Goal: Task Accomplishment & Management: Use online tool/utility

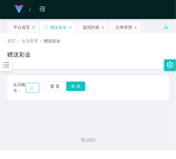
click at [29, 87] on input "text" at bounding box center [32, 87] width 13 height 9
paste input "ling3335"
type input "ling3335"
click at [79, 86] on button "查 询" at bounding box center [75, 86] width 19 height 9
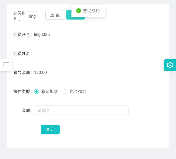
scroll to position [71, 0]
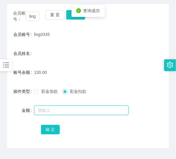
click at [66, 114] on input "text" at bounding box center [81, 110] width 94 height 9
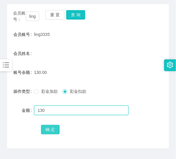
type input "130"
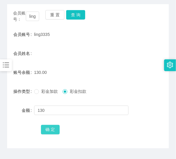
click at [54, 128] on button "确 定" at bounding box center [50, 129] width 19 height 9
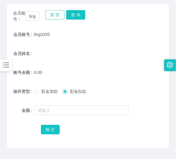
click at [53, 15] on button "重 置" at bounding box center [54, 14] width 19 height 9
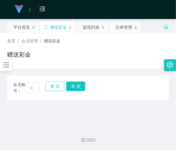
scroll to position [0, 0]
click at [33, 86] on input "text" at bounding box center [32, 87] width 13 height 9
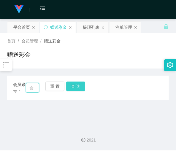
paste input "0175884638"
type input "0175884638"
click at [79, 87] on button "查 询" at bounding box center [75, 86] width 19 height 9
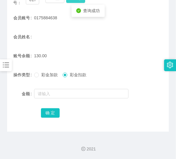
scroll to position [88, 0]
click at [67, 86] on form "会员账号 0175884638 会员姓名 账号余额 130.00 操作类型 彩金加款 彩金扣款 金额 确 定" at bounding box center [88, 65] width 162 height 107
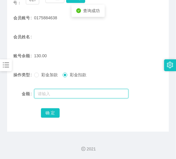
click at [66, 90] on input "text" at bounding box center [81, 93] width 94 height 9
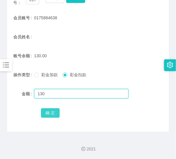
type input "130"
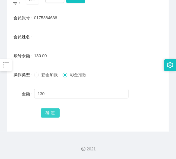
click at [48, 110] on button "确 定" at bounding box center [50, 112] width 19 height 9
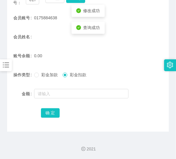
drag, startPoint x: 25, startPoint y: 121, endPoint x: 36, endPoint y: 103, distance: 20.9
click at [25, 120] on div "会员账号： 0175884638 重 置 查 询 会员账号 0175884638 会员姓名 账号余额 0.00 操作类型 彩金加款 彩金扣款 金额 确 定" at bounding box center [88, 60] width 162 height 144
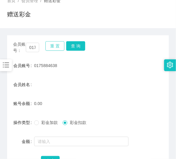
scroll to position [40, 0]
click at [52, 45] on button "重 置" at bounding box center [54, 45] width 19 height 9
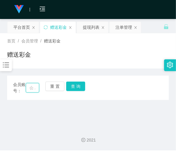
drag, startPoint x: 33, startPoint y: 87, endPoint x: 42, endPoint y: 87, distance: 9.2
click at [33, 87] on input "text" at bounding box center [32, 87] width 13 height 9
paste input "Littlestar"
type input "Littlestar"
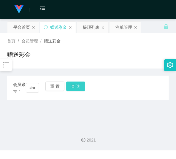
click at [76, 88] on button "查 询" at bounding box center [75, 86] width 19 height 9
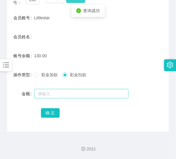
scroll to position [88, 0]
click at [64, 93] on input "text" at bounding box center [81, 93] width 94 height 9
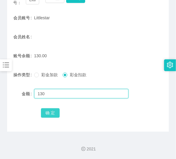
type input "130"
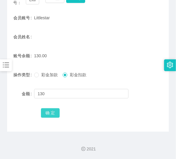
drag, startPoint x: 50, startPoint y: 111, endPoint x: 54, endPoint y: 107, distance: 4.8
click at [50, 111] on button "确 定" at bounding box center [50, 112] width 19 height 9
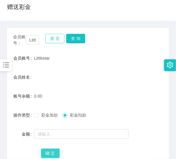
scroll to position [40, 0]
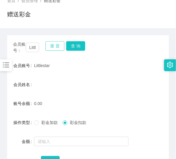
click at [56, 45] on button "重 置" at bounding box center [54, 45] width 19 height 9
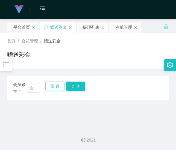
scroll to position [0, 0]
click at [34, 85] on input "text" at bounding box center [32, 87] width 13 height 9
paste input "Mell311"
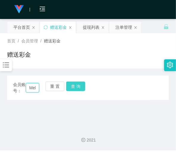
scroll to position [0, 8]
type input "Mell311"
click at [75, 85] on button "查 询" at bounding box center [75, 86] width 19 height 9
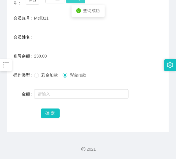
scroll to position [88, 0]
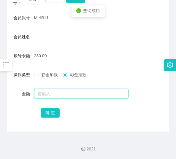
click at [66, 93] on input "text" at bounding box center [81, 93] width 94 height 9
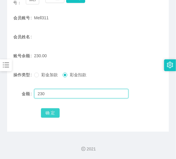
type input "230"
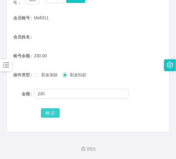
click at [56, 114] on button "确 定" at bounding box center [50, 112] width 19 height 9
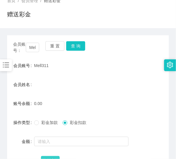
scroll to position [40, 0]
click at [52, 50] on button "重 置" at bounding box center [54, 45] width 19 height 9
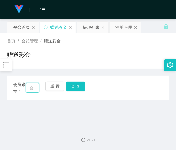
click at [26, 87] on input "text" at bounding box center [32, 87] width 13 height 9
paste input "01173288729"
type input "01173288729"
click at [70, 88] on button "查 询" at bounding box center [75, 86] width 19 height 9
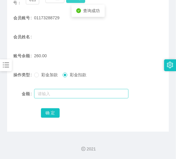
scroll to position [88, 0]
click at [65, 93] on input "text" at bounding box center [81, 93] width 94 height 9
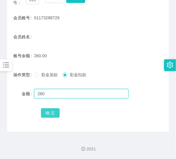
type input "260"
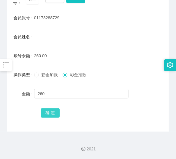
click at [54, 113] on button "确 定" at bounding box center [50, 112] width 19 height 9
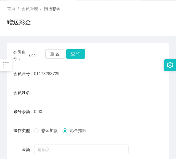
scroll to position [17, 0]
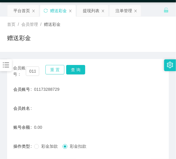
click at [54, 72] on button "重 置" at bounding box center [54, 69] width 19 height 9
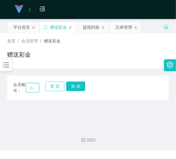
drag, startPoint x: 37, startPoint y: 88, endPoint x: 46, endPoint y: 90, distance: 9.1
click at [36, 88] on input "text" at bounding box center [32, 87] width 13 height 9
paste input "CY96"
type input "CY96"
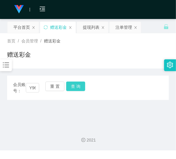
click at [74, 88] on button "查 询" at bounding box center [75, 86] width 19 height 9
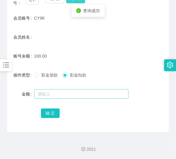
scroll to position [88, 0]
